Goal: Task Accomplishment & Management: Complete application form

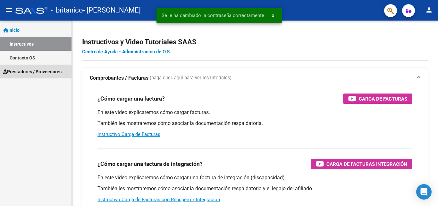
click at [42, 69] on span "Prestadores / Proveedores" at bounding box center [32, 71] width 58 height 7
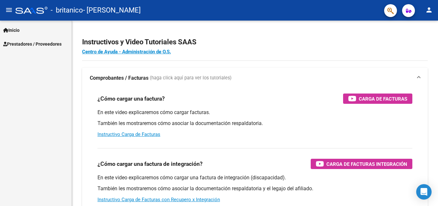
click at [42, 69] on div "Inicio Instructivos Contacto OS Prestadores / Proveedores Facturas - Listado/Ca…" at bounding box center [36, 113] width 72 height 185
click at [41, 44] on span "Prestadores / Proveedores" at bounding box center [32, 43] width 58 height 7
click at [41, 46] on span "Prestadores / Proveedores" at bounding box center [32, 43] width 58 height 7
click at [41, 43] on span "Prestadores / Proveedores" at bounding box center [32, 43] width 58 height 7
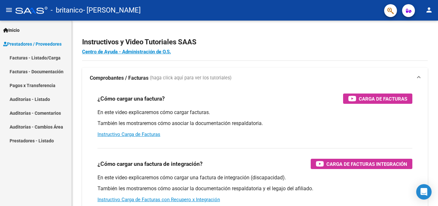
click at [33, 56] on link "Facturas - Listado/Carga" at bounding box center [36, 58] width 72 height 14
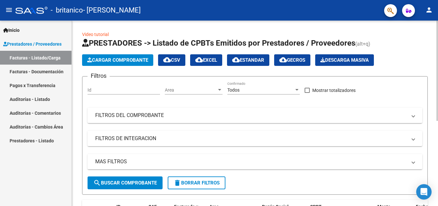
click at [121, 59] on span "Cargar Comprobante" at bounding box center [117, 60] width 61 height 6
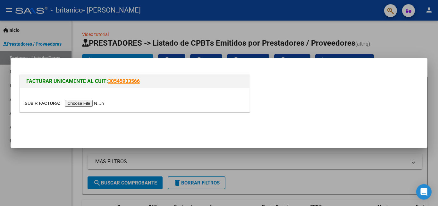
click at [95, 103] on input "file" at bounding box center [65, 103] width 81 height 7
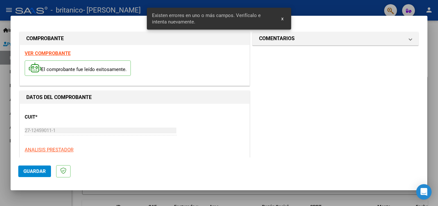
scroll to position [145, 0]
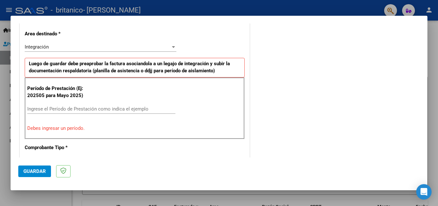
click at [152, 107] on input "Ingrese el Período de Prestación como indica el ejemplo" at bounding box center [101, 109] width 148 height 6
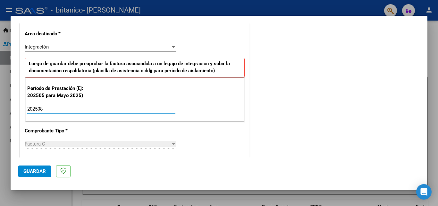
type input "202508"
click at [39, 170] on span "Guardar" at bounding box center [34, 171] width 22 height 6
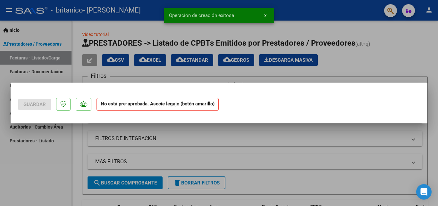
scroll to position [0, 0]
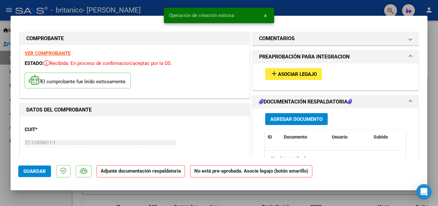
click at [291, 75] on span "Asociar Legajo" at bounding box center [297, 74] width 39 height 6
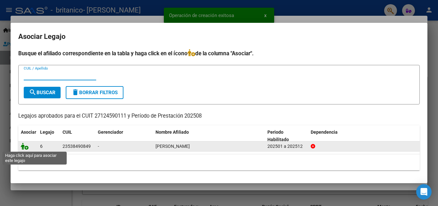
click at [25, 147] on icon at bounding box center [25, 145] width 8 height 7
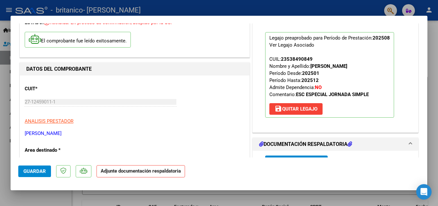
scroll to position [104, 0]
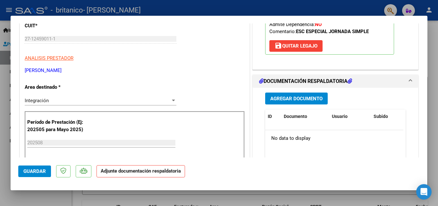
click at [281, 100] on span "Agregar Documento" at bounding box center [296, 99] width 52 height 6
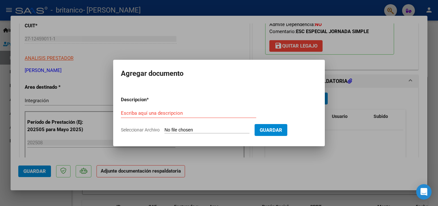
click at [280, 100] on form "Descripcion * Escriba aquí una descripcion Seleccionar Archivo Guardar" at bounding box center [219, 114] width 196 height 47
click at [235, 110] on input "Escriba aquí una descripcion" at bounding box center [188, 113] width 135 height 6
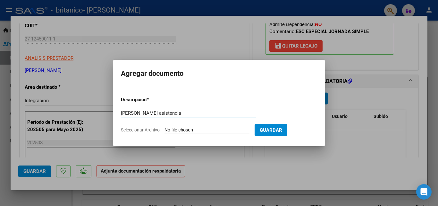
type input "[PERSON_NAME] asistencia"
click at [151, 130] on span "Seleccionar Archivo" at bounding box center [140, 129] width 39 height 5
click at [165, 130] on input "Seleccionar Archivo" at bounding box center [207, 130] width 85 height 6
type input "C:\fakepath\Planilla de asistencia [DATE] [GEOGRAPHIC_DATA]pdf"
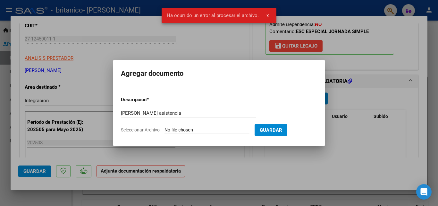
click at [152, 129] on span "Seleccionar Archivo" at bounding box center [140, 129] width 39 height 5
click at [165, 129] on input "Seleccionar Archivo" at bounding box center [207, 130] width 85 height 6
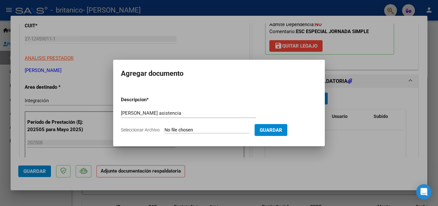
type input "C:\fakepath\Planilla de asistencia [DATE] [GEOGRAPHIC_DATA]pdf"
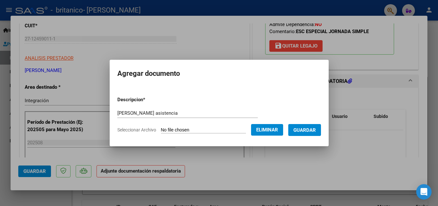
click at [312, 125] on button "Guardar" at bounding box center [304, 130] width 33 height 12
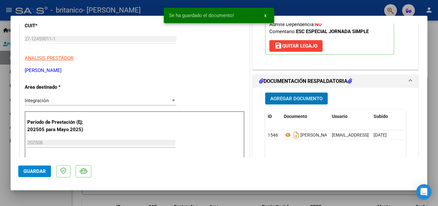
click at [293, 99] on span "Agregar Documento" at bounding box center [296, 99] width 52 height 6
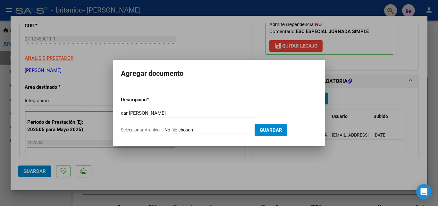
type input "car [PERSON_NAME]"
click at [138, 131] on span "Seleccionar Archivo" at bounding box center [140, 129] width 39 height 5
click at [165, 131] on input "Seleccionar Archivo" at bounding box center [207, 130] width 85 height 6
type input "C:\fakepath\[PERSON_NAME] car [DATE].pdf"
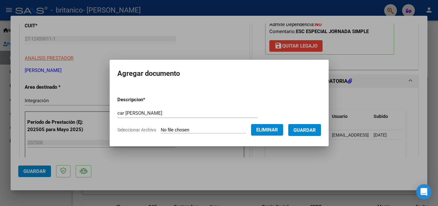
click at [308, 128] on span "Guardar" at bounding box center [305, 130] width 22 height 6
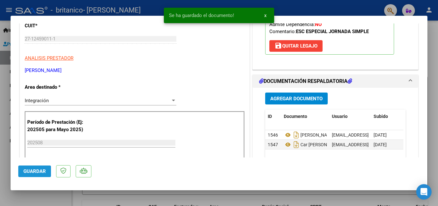
click at [37, 171] on span "Guardar" at bounding box center [34, 171] width 22 height 6
click at [40, 201] on div at bounding box center [219, 103] width 438 height 206
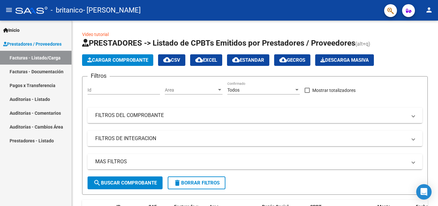
click at [17, 55] on link "Facturas - Listado/Carga" at bounding box center [36, 58] width 72 height 14
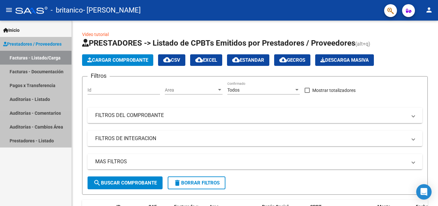
click at [16, 47] on link "Prestadores / Proveedores" at bounding box center [36, 44] width 72 height 14
